Goal: Submit feedback/report problem: Leave review/rating

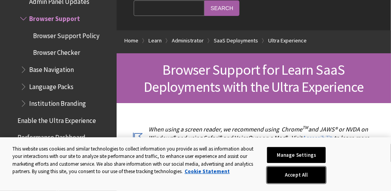
click at [290, 173] on button "Accept All" at bounding box center [296, 175] width 59 height 16
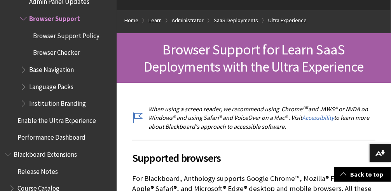
scroll to position [100, 0]
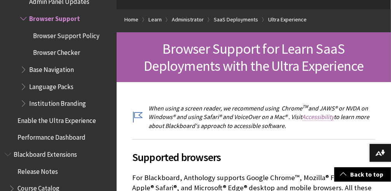
click at [323, 118] on link "Accessibility" at bounding box center [318, 117] width 32 height 8
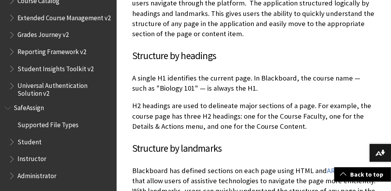
scroll to position [825, 0]
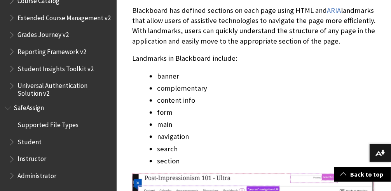
click at [335, 139] on li "navigation" at bounding box center [266, 136] width 218 height 11
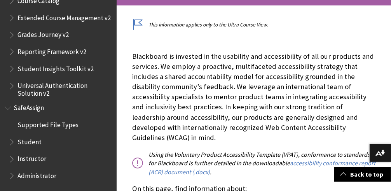
scroll to position [159, 0]
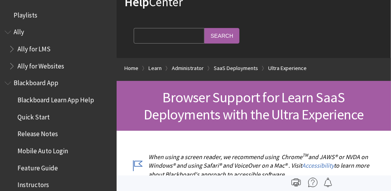
scroll to position [1054, 0]
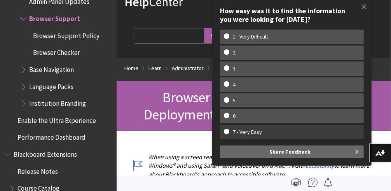
click at [255, 136] on label "7 - Very Easy" at bounding box center [292, 132] width 144 height 14
click at [229, 134] on input "7 - Very Easy" at bounding box center [226, 131] width 5 height 5
radio input "true"
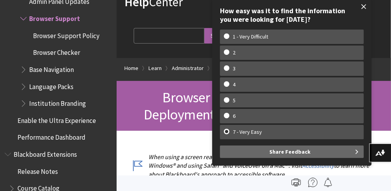
click at [364, 5] on span at bounding box center [364, 6] width 16 height 16
